Goal: Navigation & Orientation: Find specific page/section

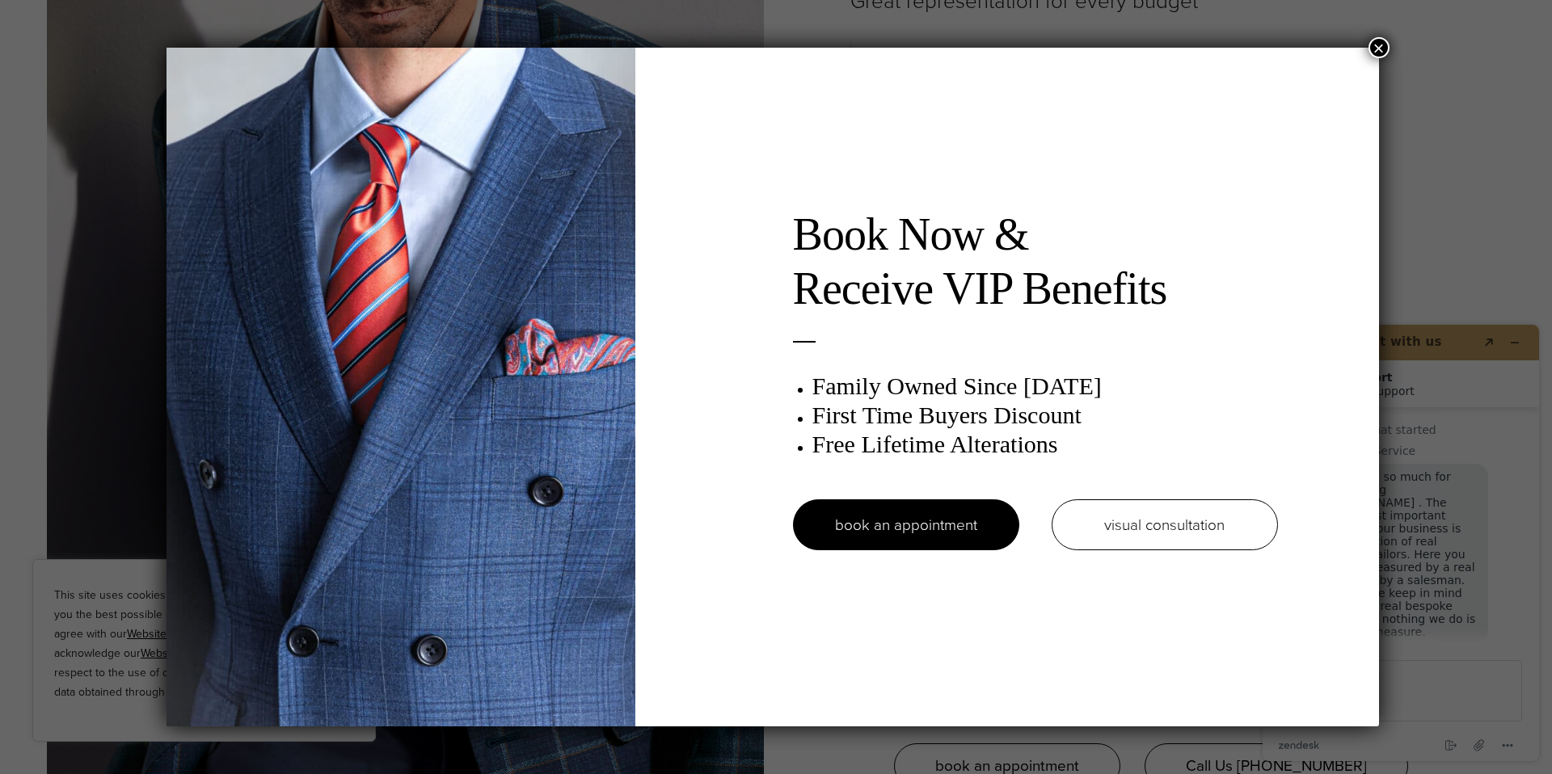
click at [1376, 49] on button "×" at bounding box center [1378, 47] width 21 height 21
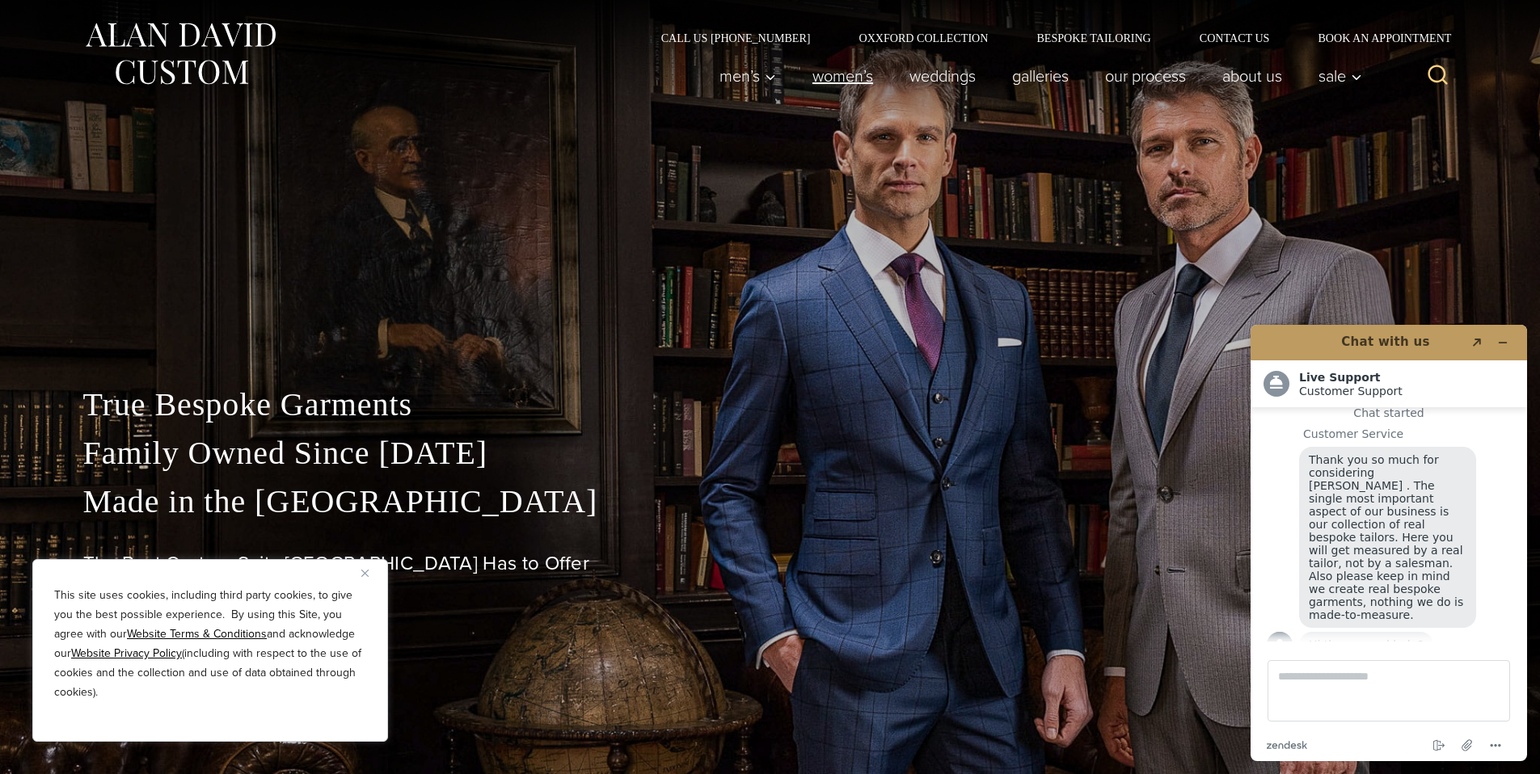
click at [831, 78] on link "Women’s" at bounding box center [842, 76] width 97 height 32
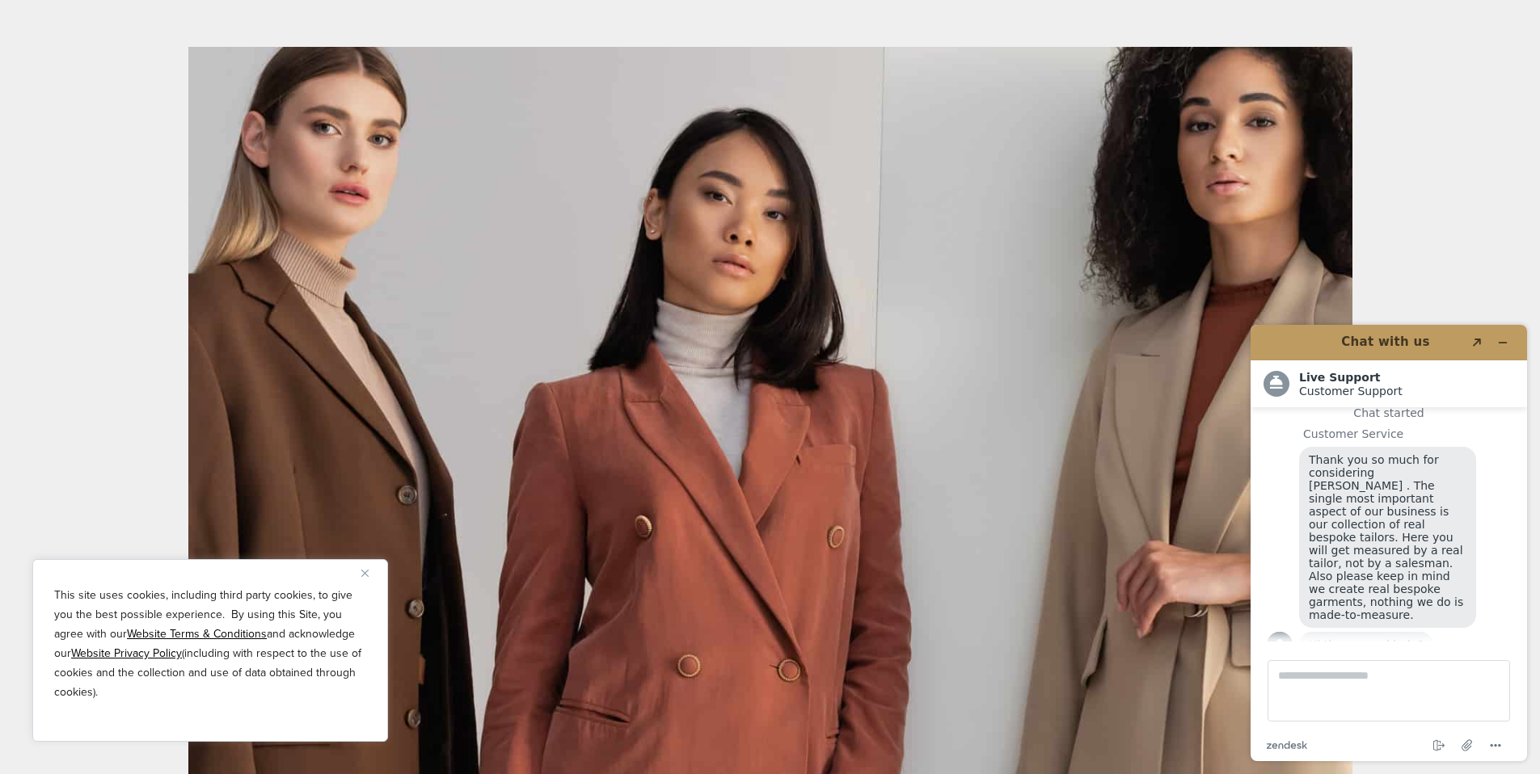
scroll to position [7185, 0]
